Goal: Find specific page/section: Find specific page/section

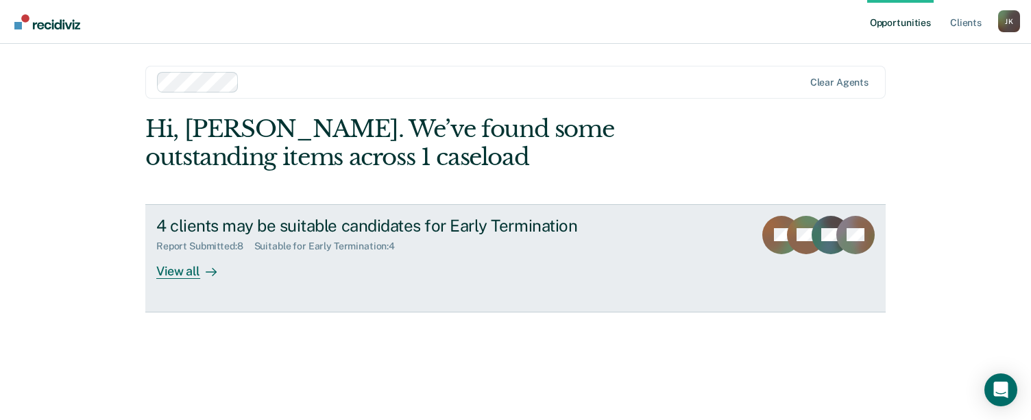
click at [189, 275] on div "View all" at bounding box center [194, 265] width 77 height 27
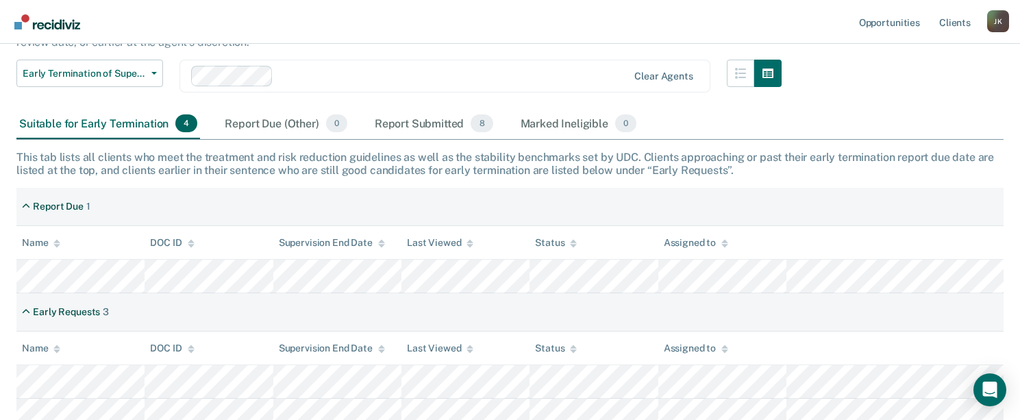
scroll to position [206, 0]
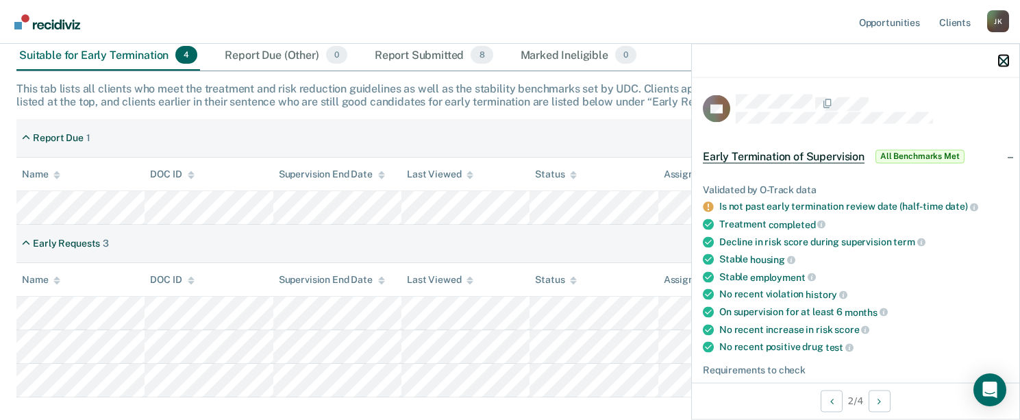
click at [1001, 62] on icon "button" at bounding box center [1004, 61] width 10 height 10
click at [1001, 58] on icon "button" at bounding box center [1004, 61] width 10 height 10
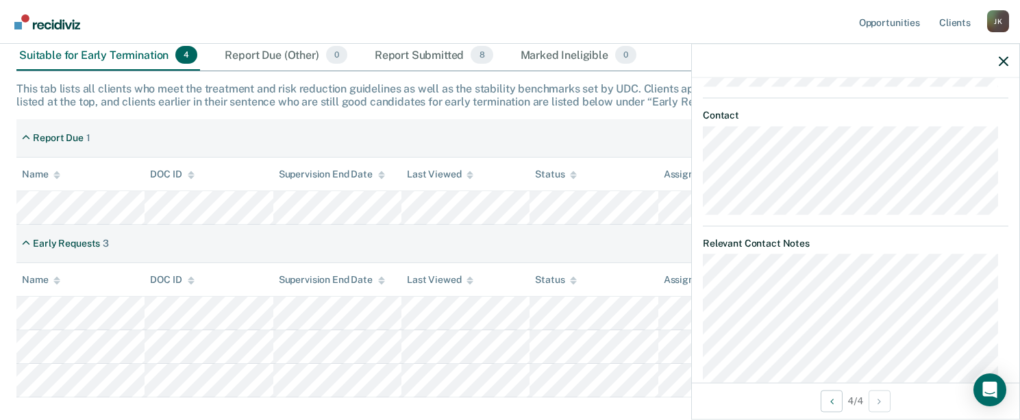
scroll to position [617, 0]
click at [1004, 61] on icon "button" at bounding box center [1004, 61] width 10 height 10
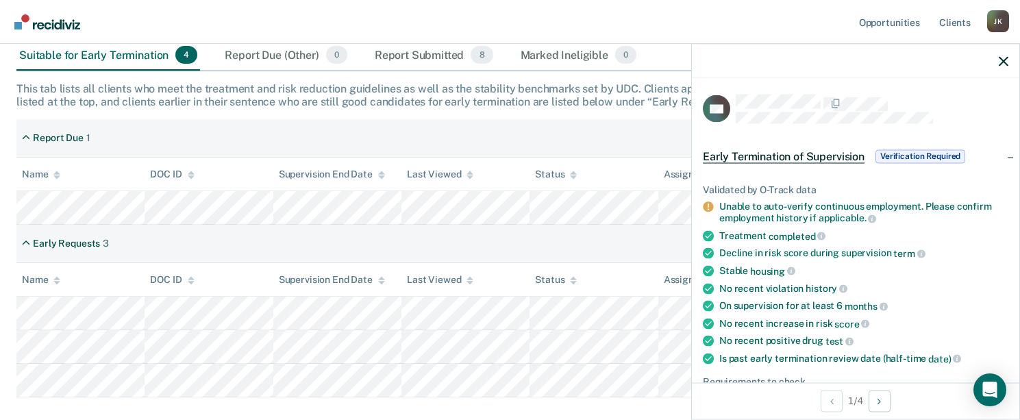
click at [918, 154] on span "Verification Required" at bounding box center [921, 156] width 90 height 14
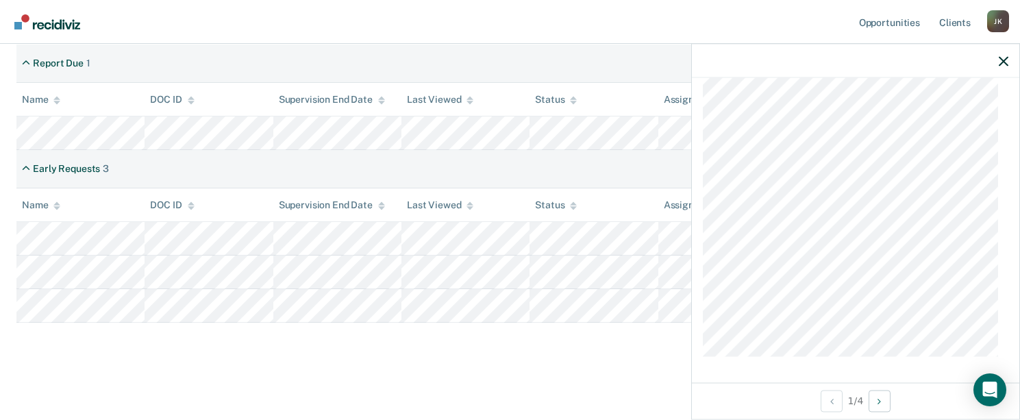
scroll to position [282, 0]
click at [999, 58] on div at bounding box center [856, 61] width 328 height 34
click at [1001, 64] on icon "button" at bounding box center [1004, 61] width 10 height 10
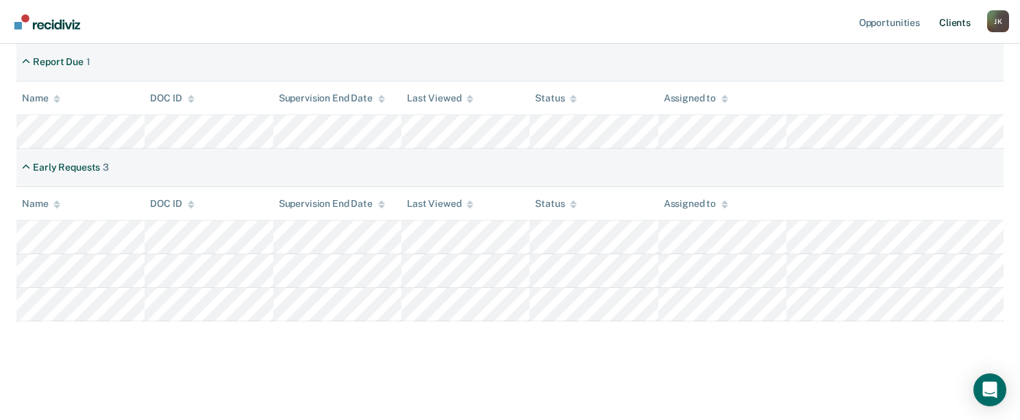
click at [959, 24] on link "Client s" at bounding box center [955, 22] width 37 height 44
